Goal: Task Accomplishment & Management: Manage account settings

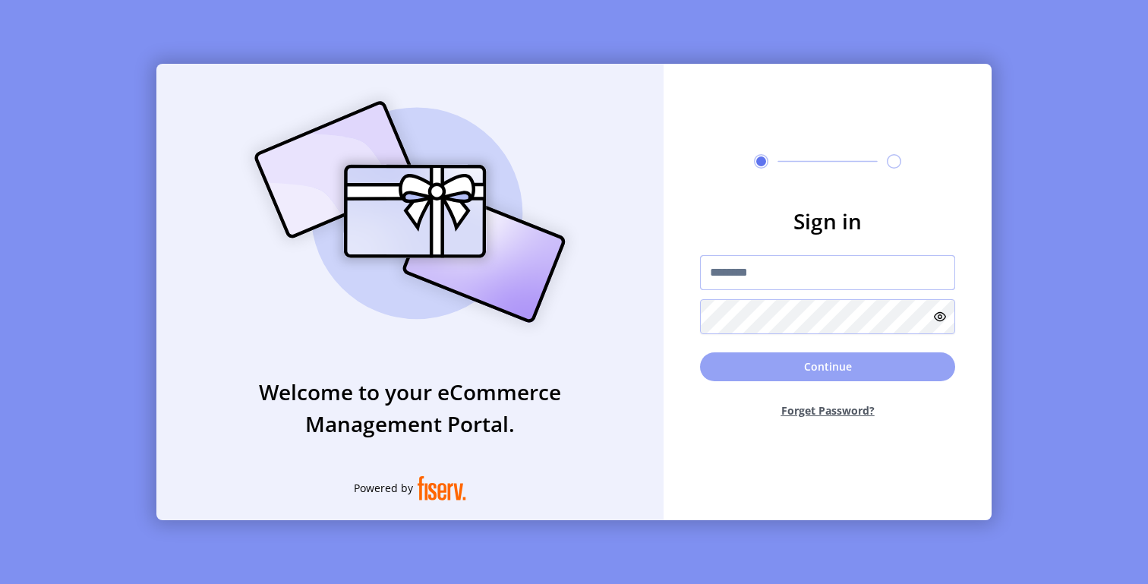
type input "**********"
click at [767, 358] on button "Continue" at bounding box center [827, 366] width 255 height 29
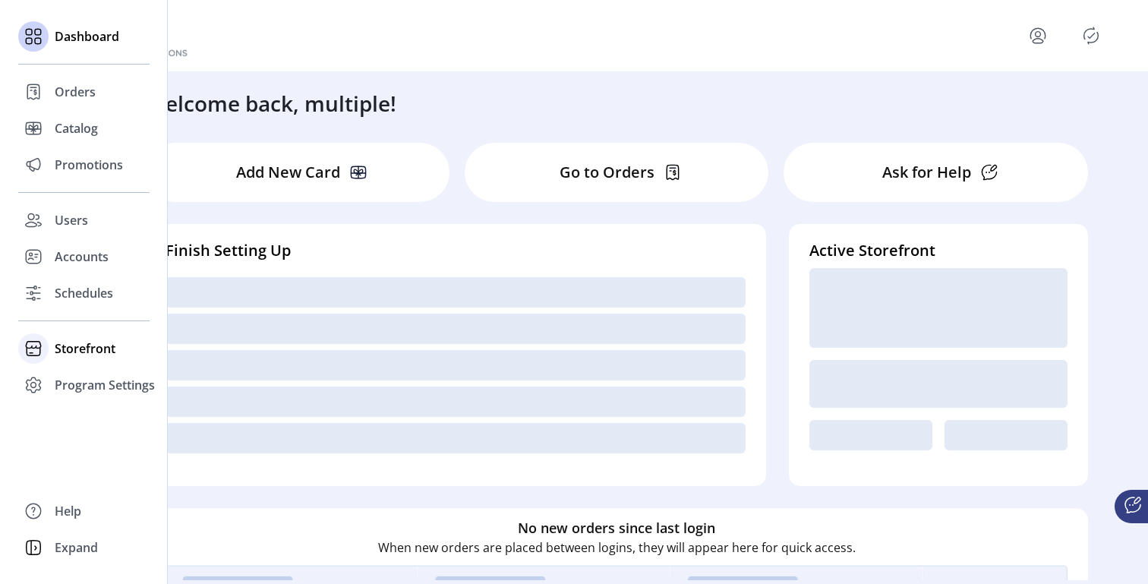
click at [76, 353] on span "Storefront" at bounding box center [85, 348] width 61 height 18
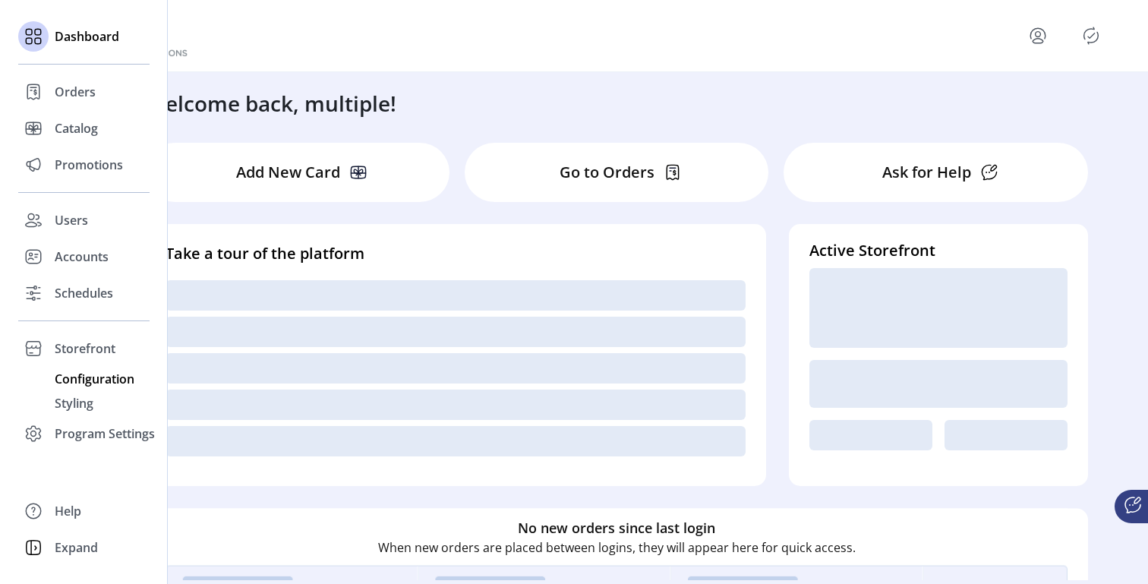
click at [90, 377] on span "Configuration" at bounding box center [95, 379] width 80 height 18
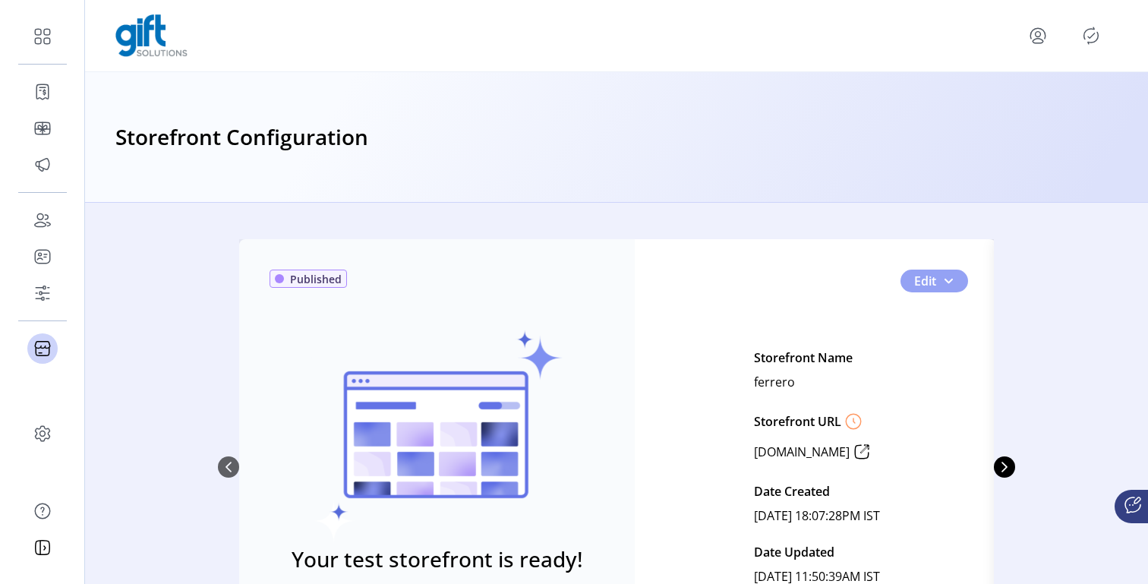
click at [956, 279] on button "Edit" at bounding box center [934, 280] width 68 height 23
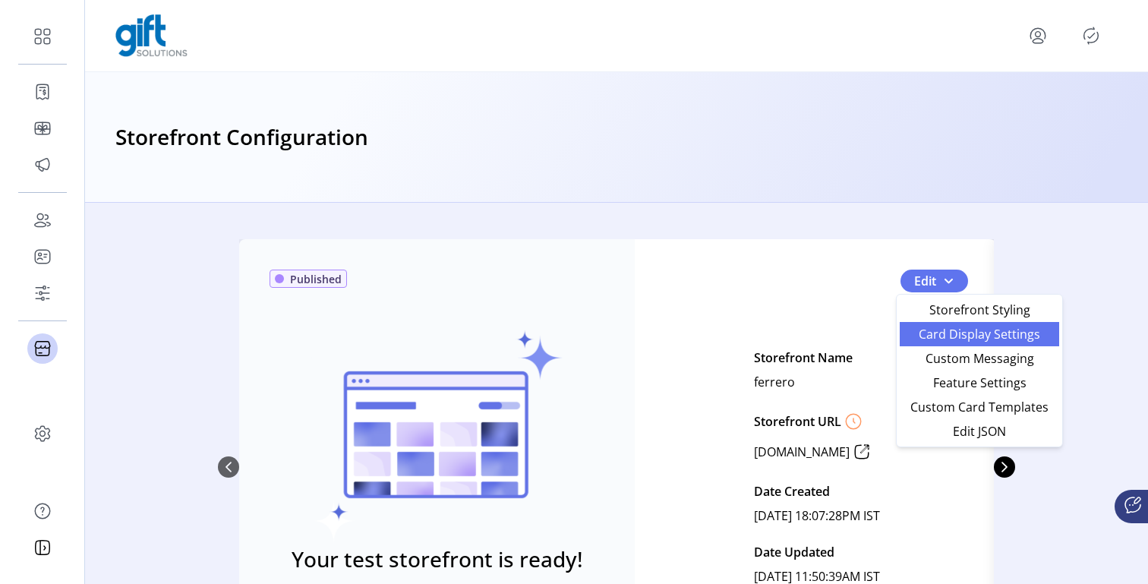
click at [988, 338] on span "Card Display Settings" at bounding box center [979, 334] width 141 height 12
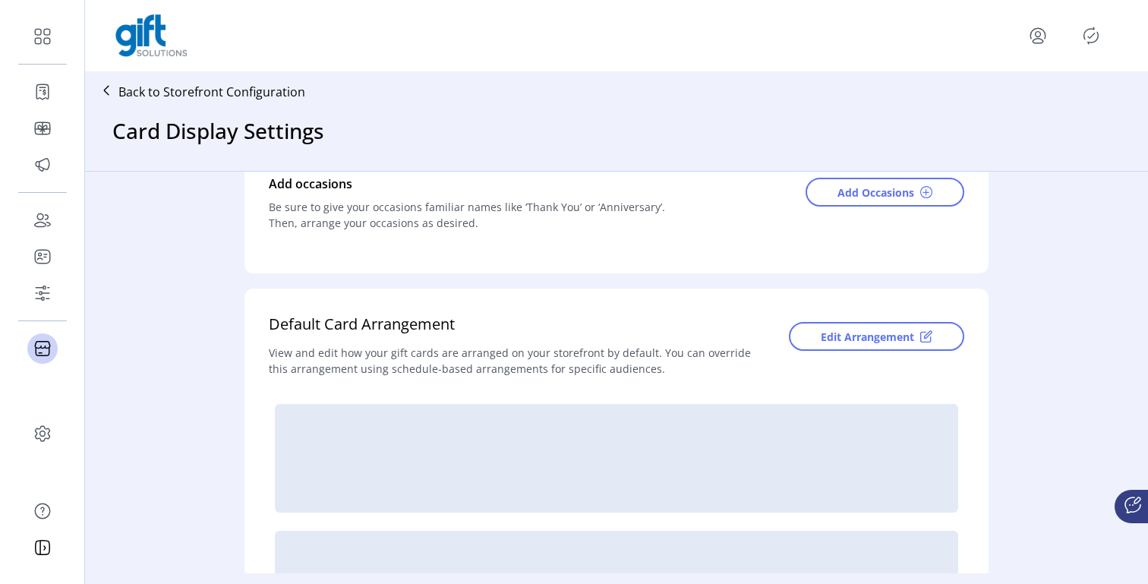
scroll to position [159, 0]
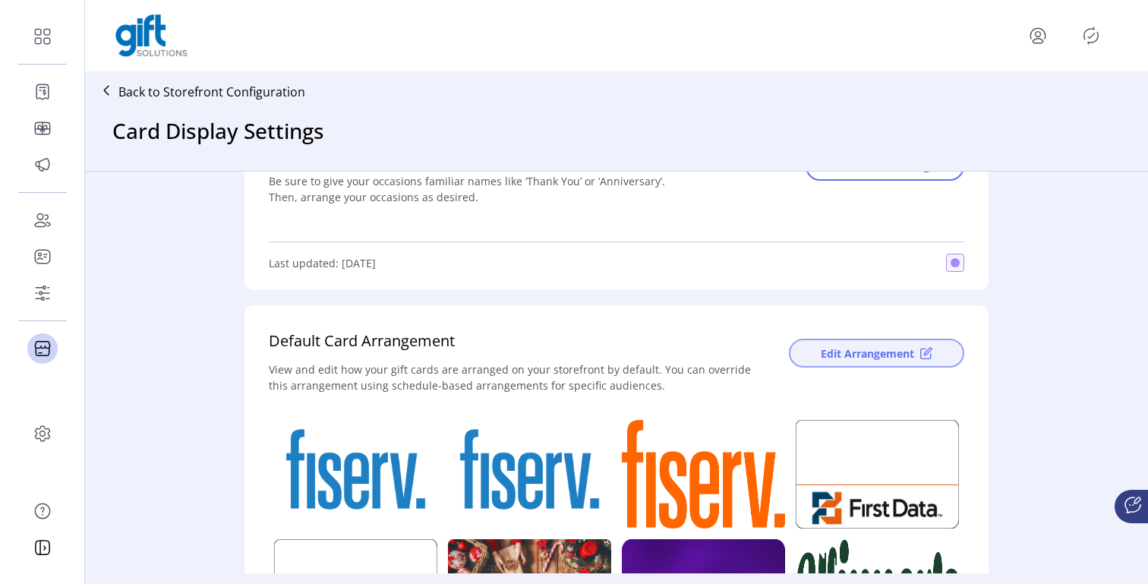
click at [884, 354] on span "Edit Arrangement" at bounding box center [867, 353] width 93 height 16
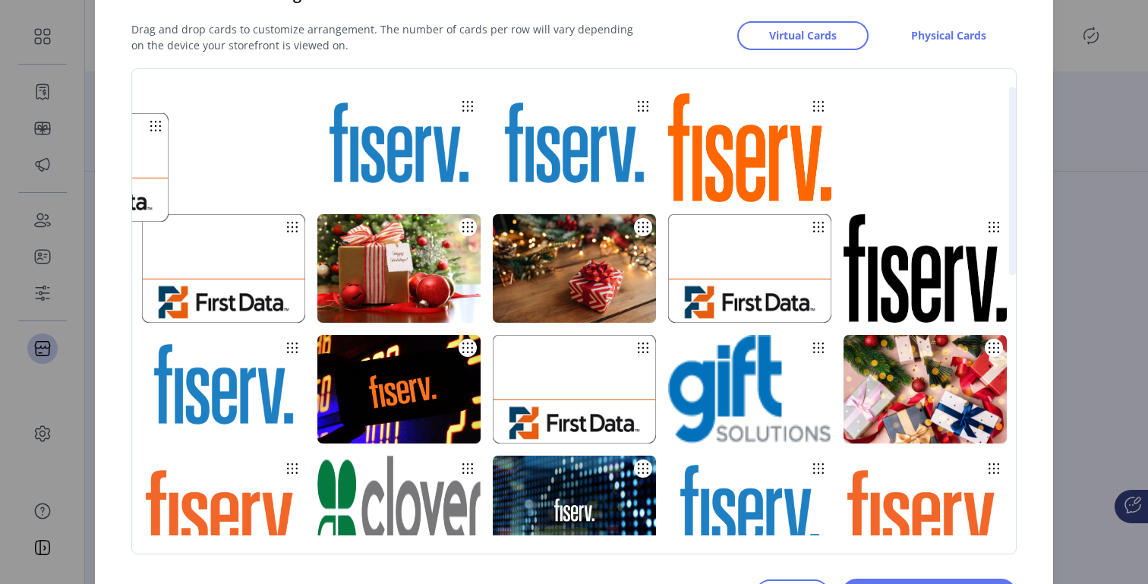
drag, startPoint x: 527, startPoint y: 305, endPoint x: 370, endPoint y: 185, distance: 197.1
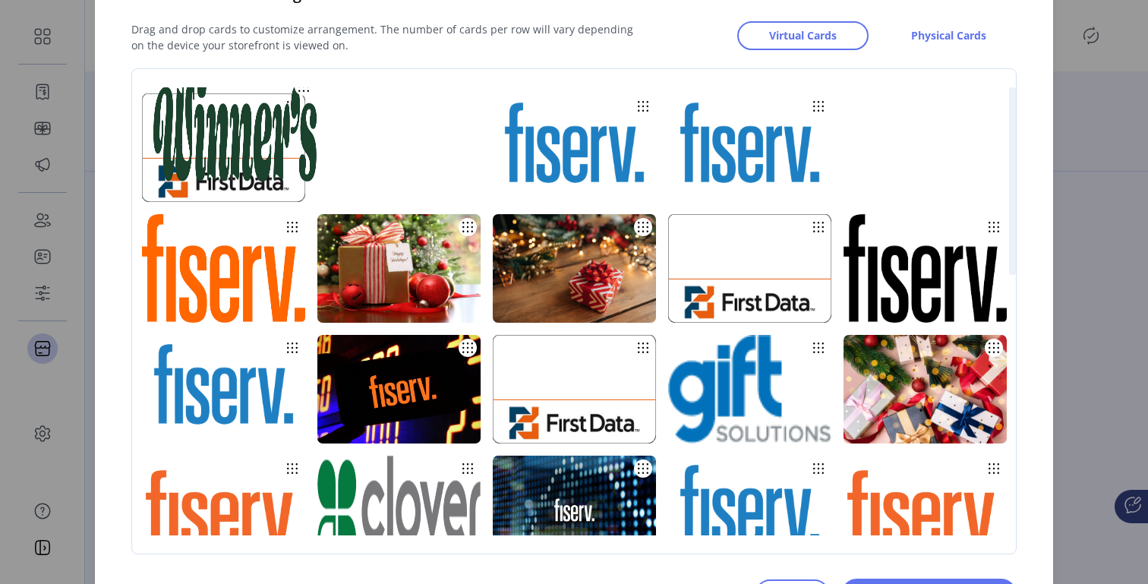
drag, startPoint x: 470, startPoint y: 285, endPoint x: 481, endPoint y: 144, distance: 140.9
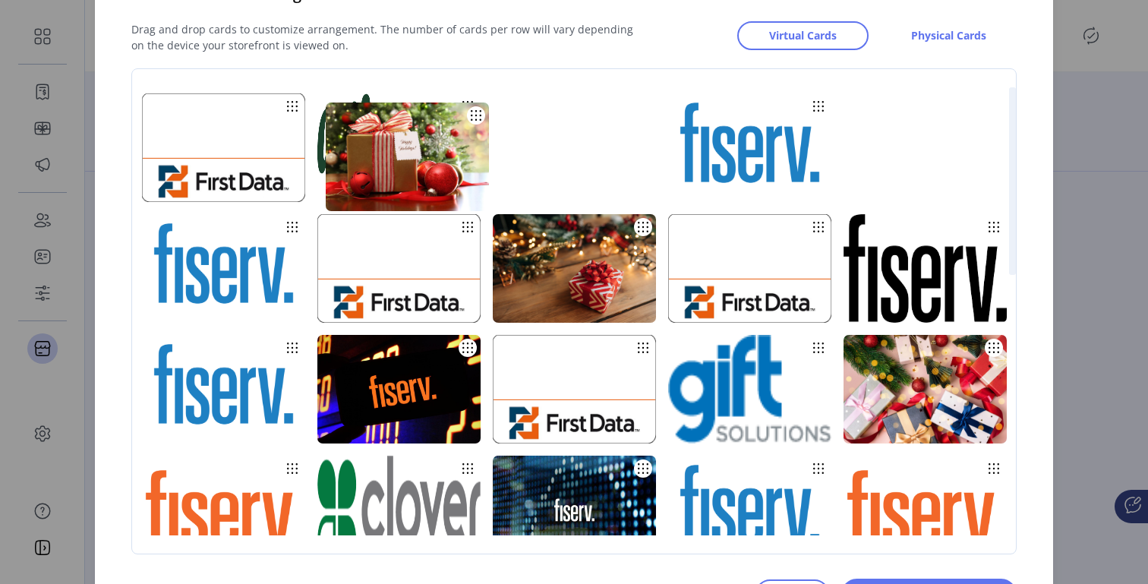
drag, startPoint x: 648, startPoint y: 266, endPoint x: 657, endPoint y: 153, distance: 113.4
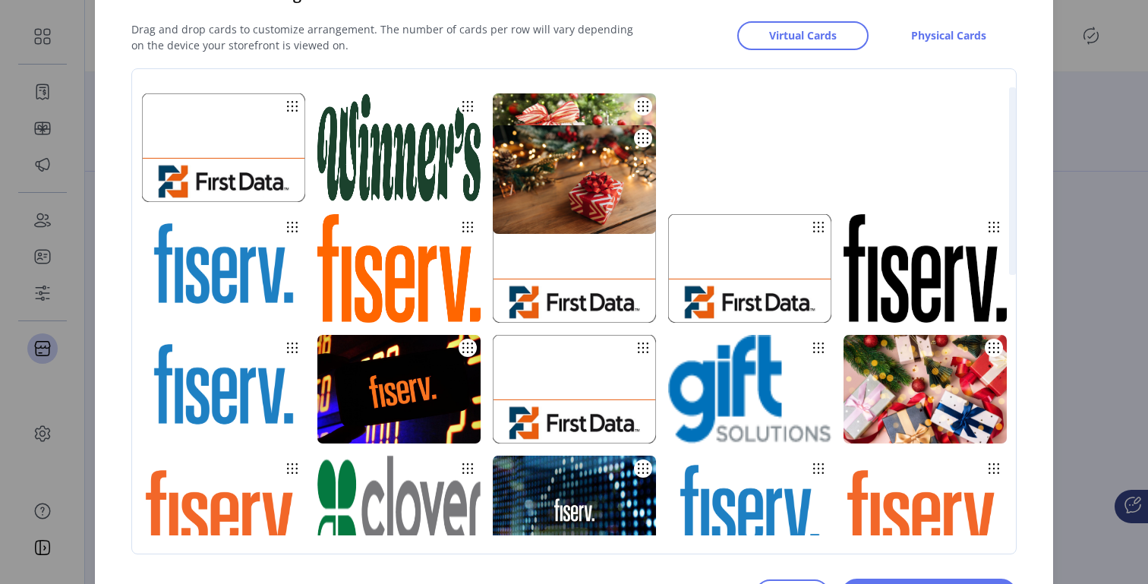
drag, startPoint x: 801, startPoint y: 249, endPoint x: 799, endPoint y: 146, distance: 103.2
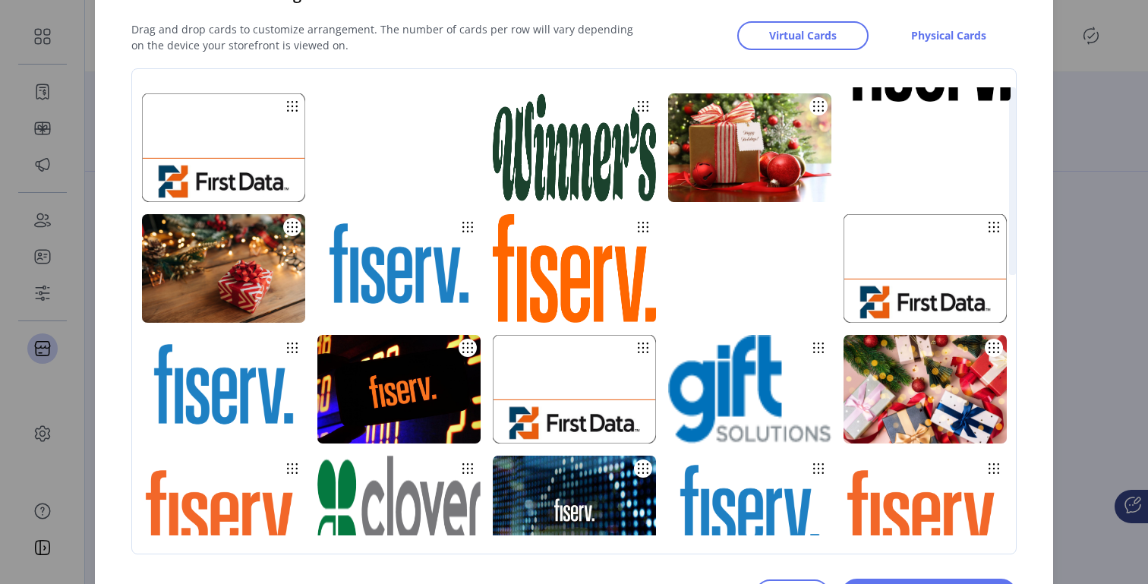
drag, startPoint x: 496, startPoint y: 393, endPoint x: 499, endPoint y: 172, distance: 221.7
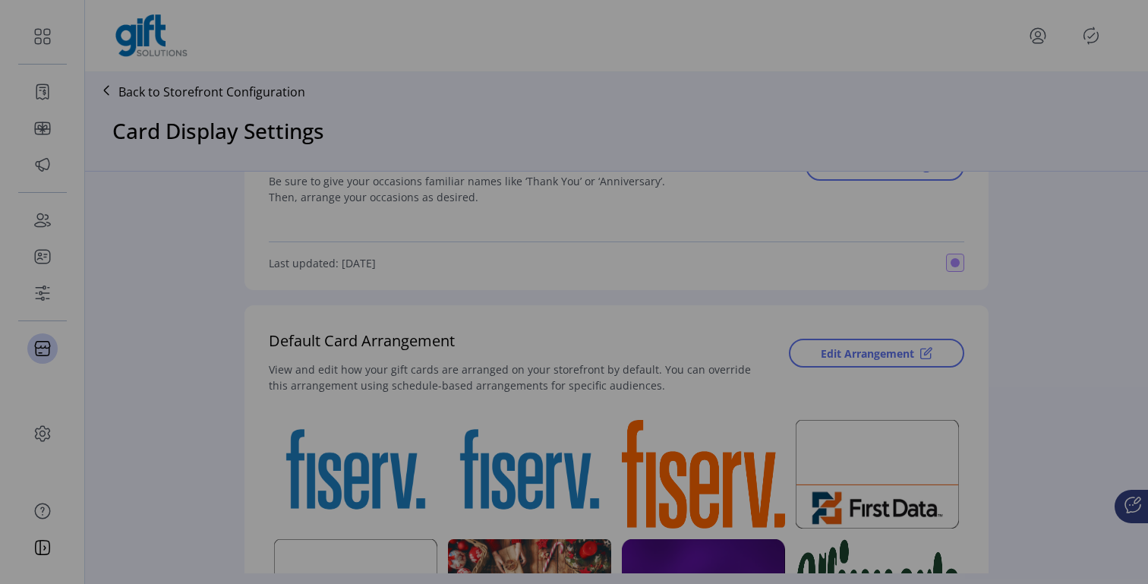
click at [1100, 114] on div "Storefront Card Arrangement Drag and drop cards to customize arrangement. The n…" at bounding box center [574, 292] width 1148 height 584
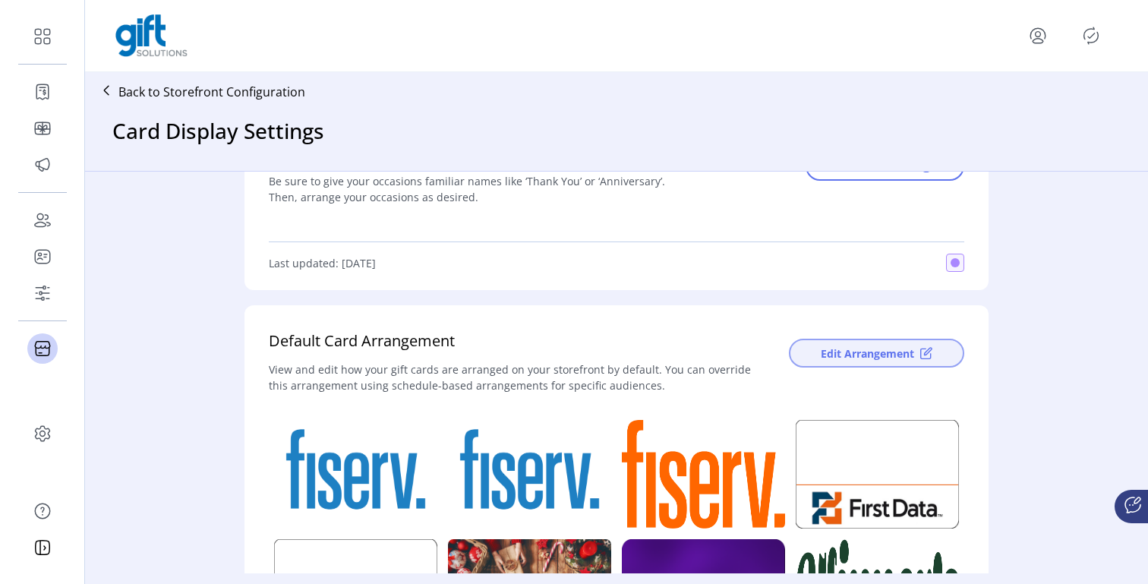
click at [847, 355] on span "Edit Arrangement" at bounding box center [867, 353] width 93 height 16
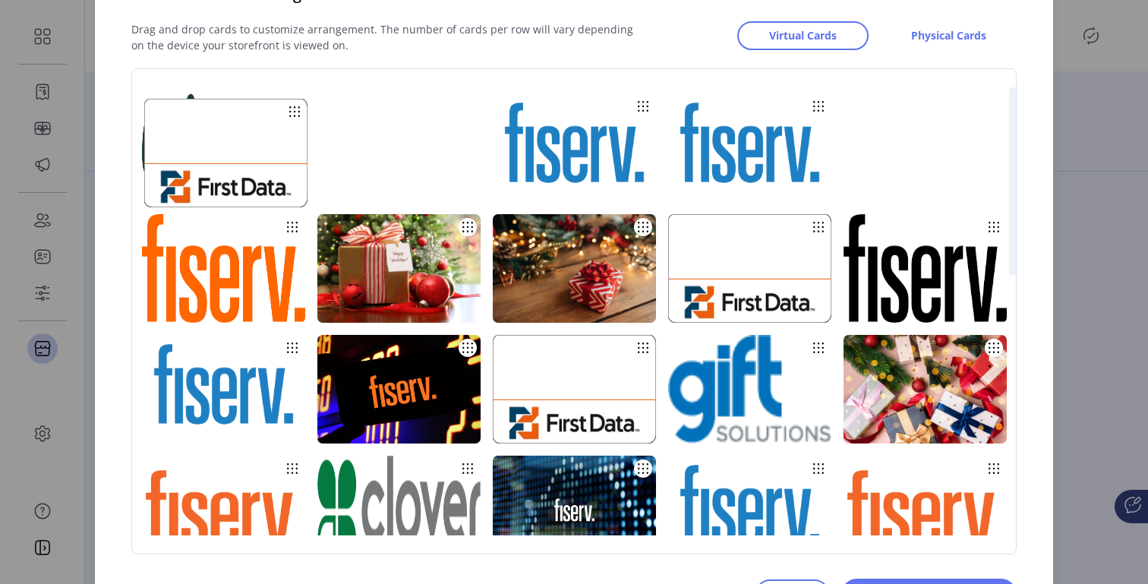
drag, startPoint x: 505, startPoint y: 286, endPoint x: 507, endPoint y: 171, distance: 115.4
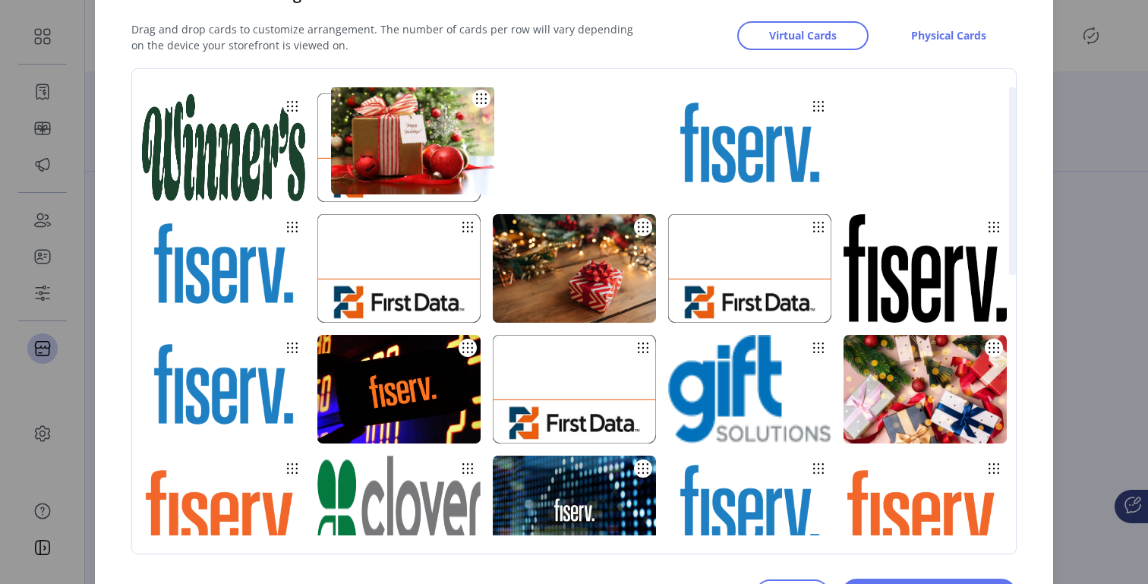
drag, startPoint x: 665, startPoint y: 285, endPoint x: 679, endPoint y: 157, distance: 129.0
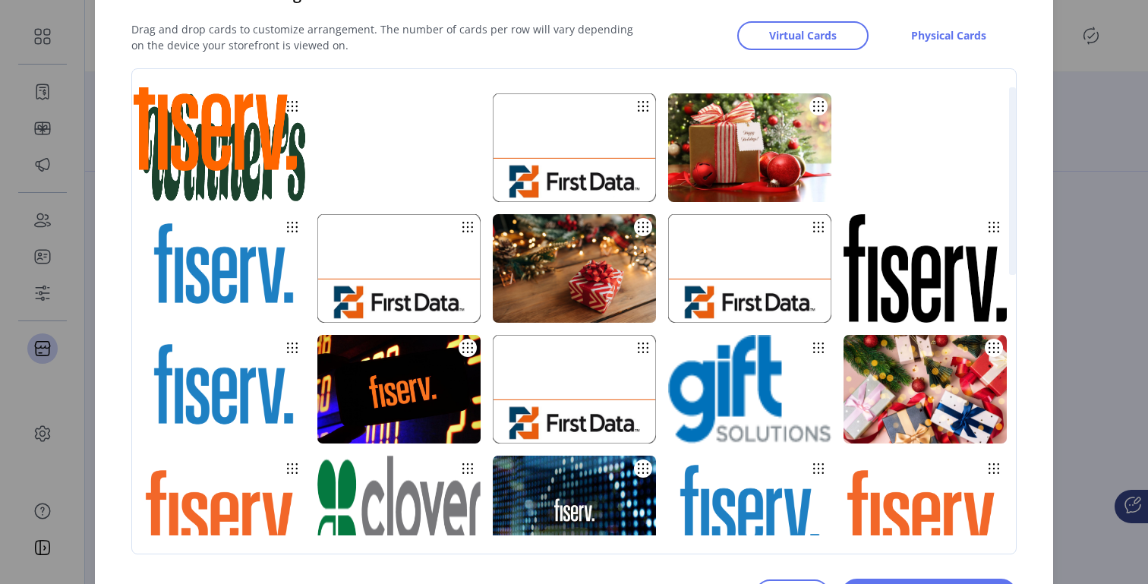
drag, startPoint x: 478, startPoint y: 277, endPoint x: 470, endPoint y: 125, distance: 152.0
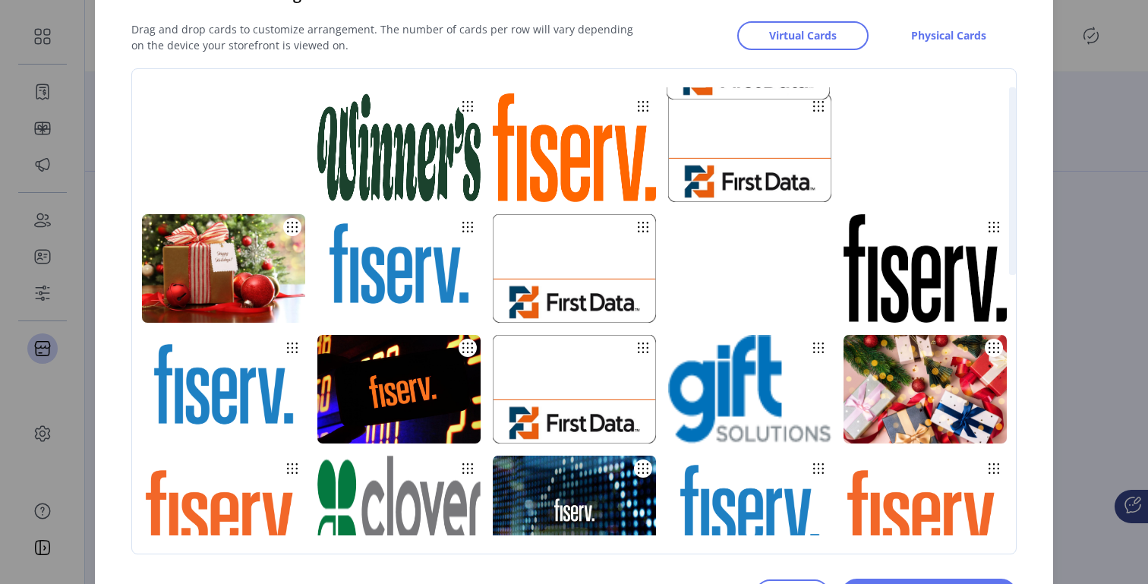
drag, startPoint x: 303, startPoint y: 350, endPoint x: 301, endPoint y: 127, distance: 223.2
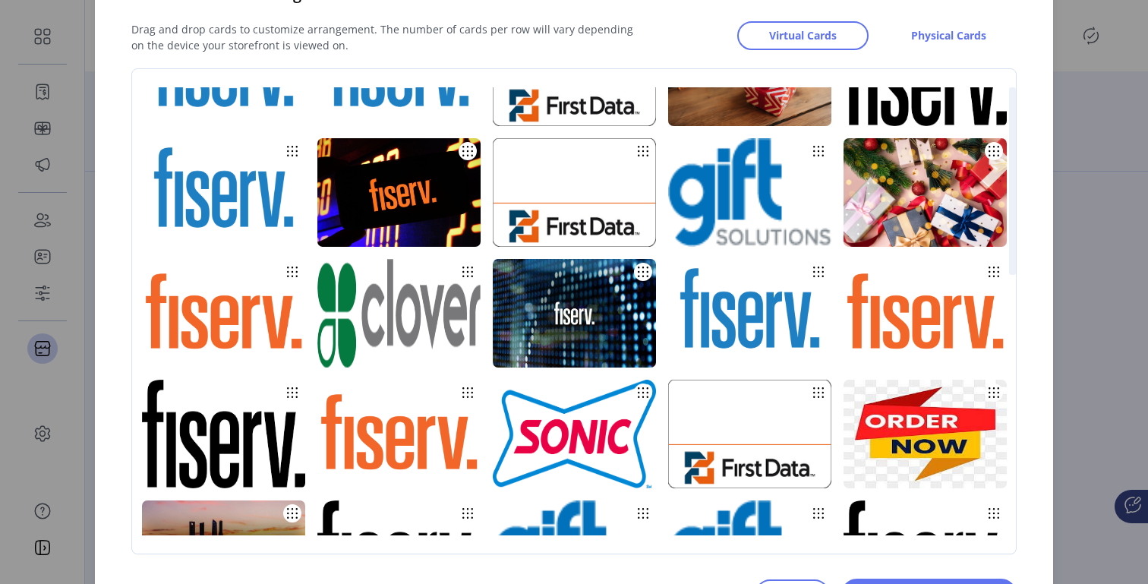
scroll to position [279, 0]
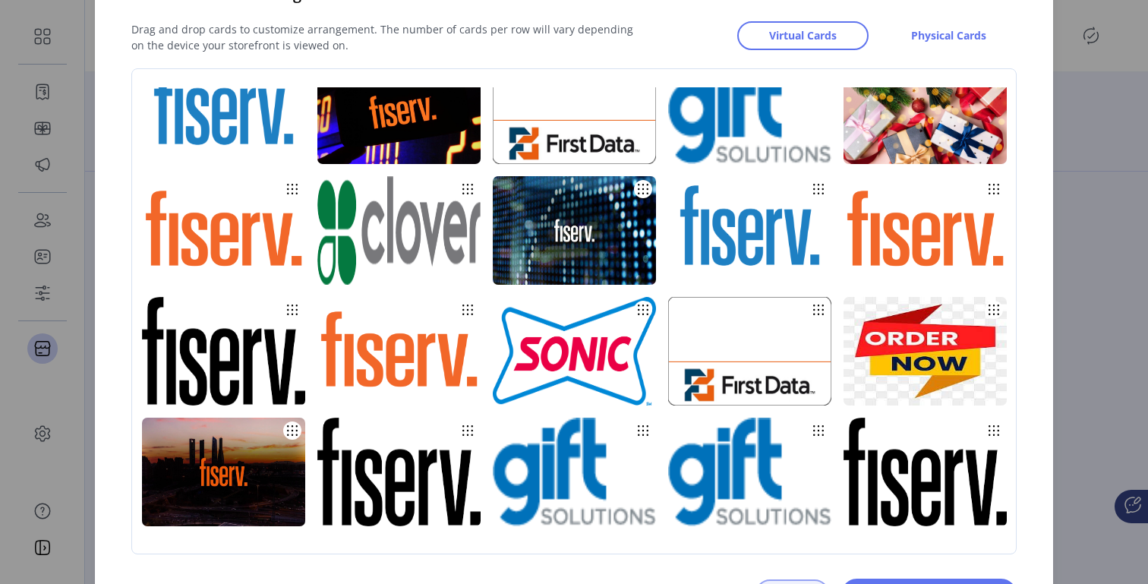
click at [789, 580] on button "Cancel" at bounding box center [792, 593] width 74 height 29
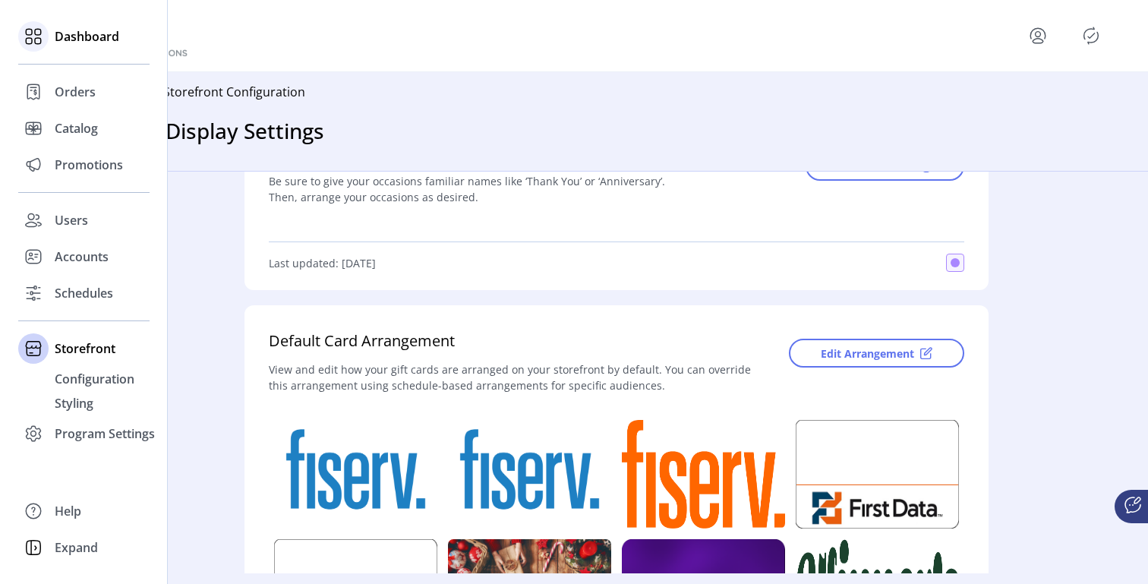
click at [65, 38] on span "Dashboard" at bounding box center [87, 36] width 65 height 18
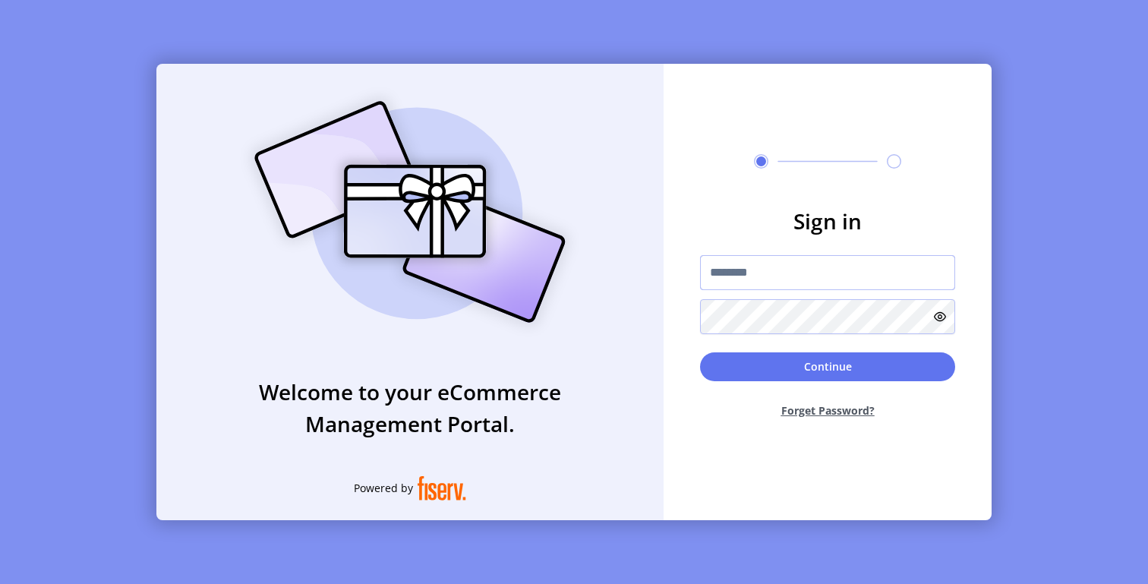
type input "**********"
